Goal: Information Seeking & Learning: Learn about a topic

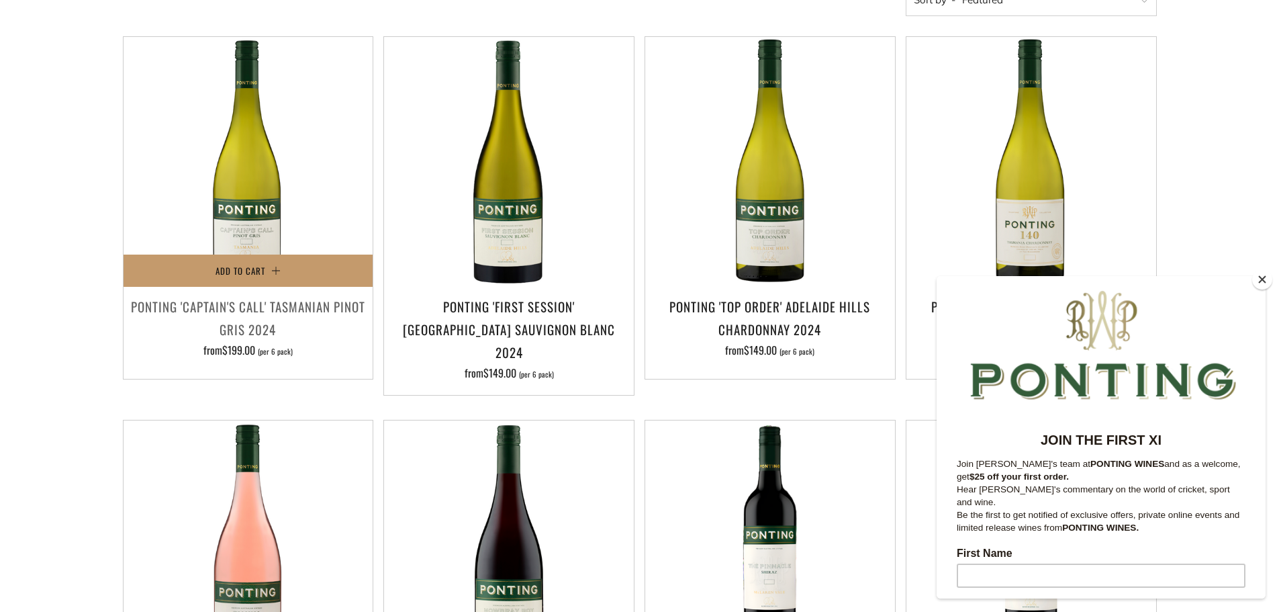
scroll to position [336, 0]
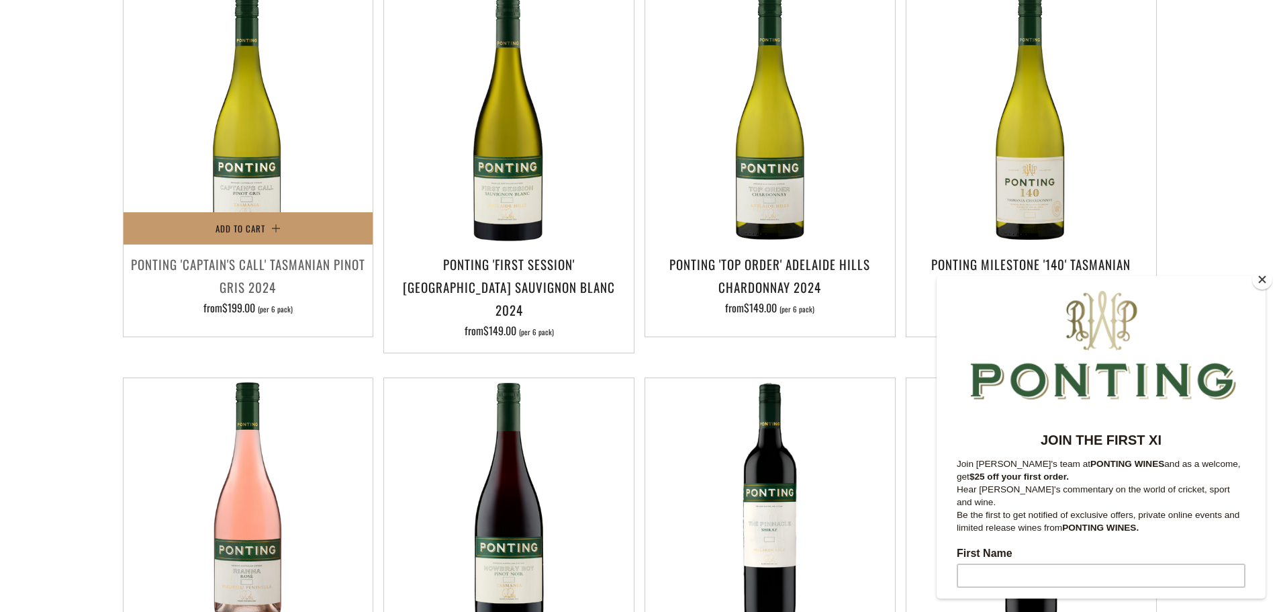
click at [232, 265] on h3 "Ponting 'Captain's Call' Tasmanian Pinot Gris 2024" at bounding box center [248, 276] width 236 height 46
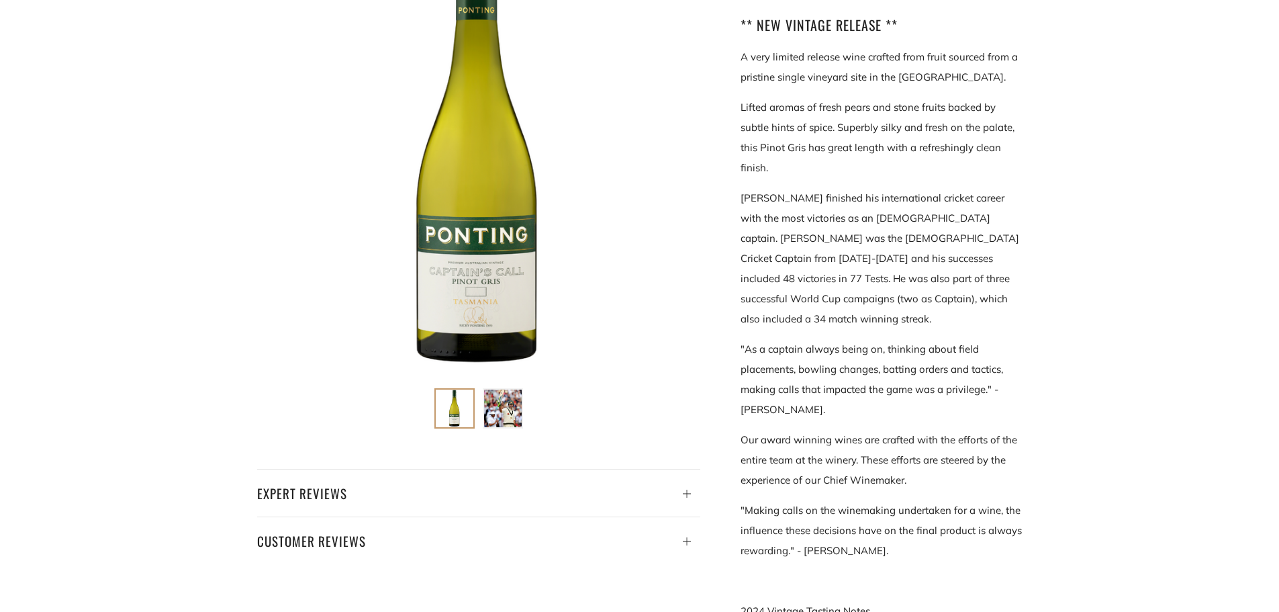
scroll to position [336, 0]
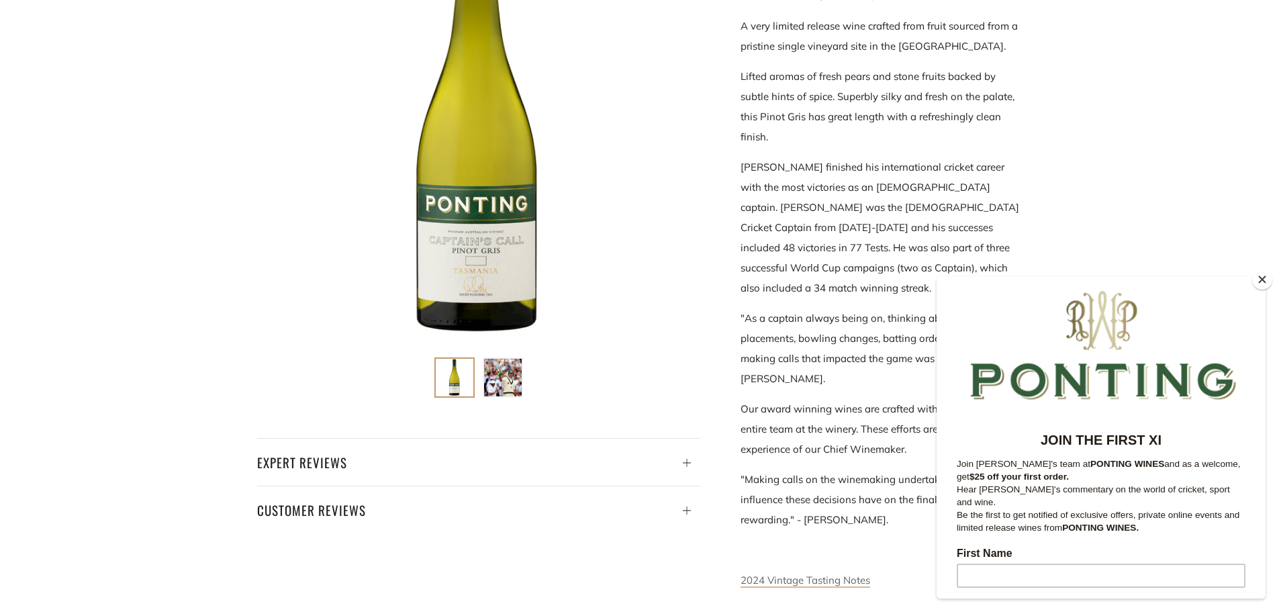
click at [793, 574] on link "2024 Vintage Tasting Notes" at bounding box center [806, 581] width 130 height 14
